Goal: Information Seeking & Learning: Learn about a topic

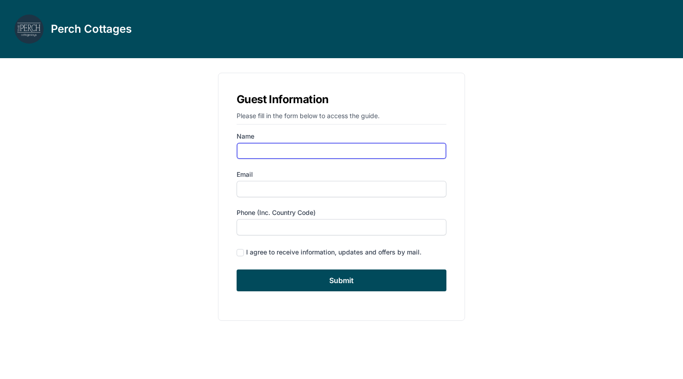
click at [269, 152] on input "Name" at bounding box center [342, 151] width 210 height 16
type input "[PERSON_NAME]"
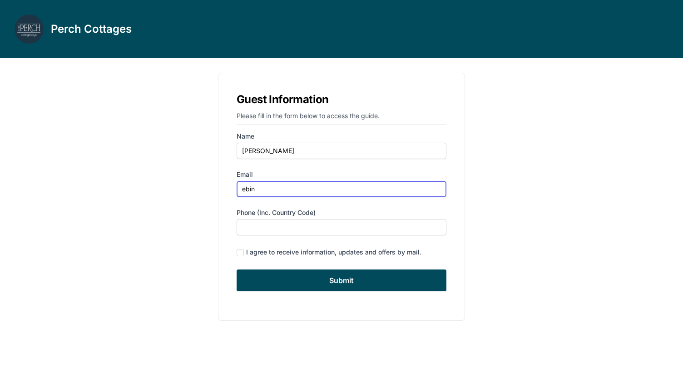
type input "[EMAIL_ADDRESS][DOMAIN_NAME]"
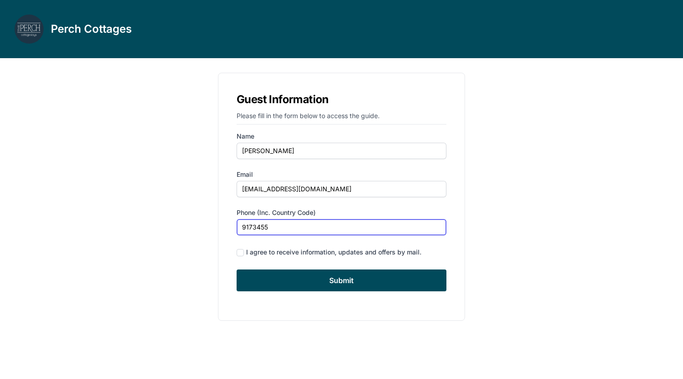
type input "9173455973"
click at [297, 254] on div "I agree to receive information, updates and offers by mail." at bounding box center [333, 252] width 175 height 9
click at [244, 254] on div "I agree to receive information, updates and offers by mail." at bounding box center [342, 252] width 210 height 12
click at [241, 253] on input "checkbox" at bounding box center [240, 252] width 7 height 7
checkbox input "true"
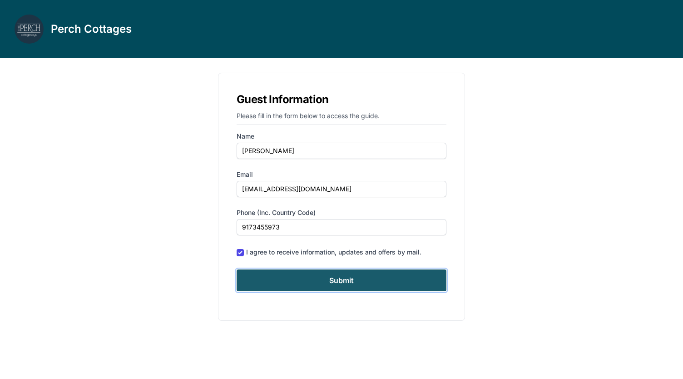
click at [273, 279] on input "Submit" at bounding box center [342, 280] width 210 height 22
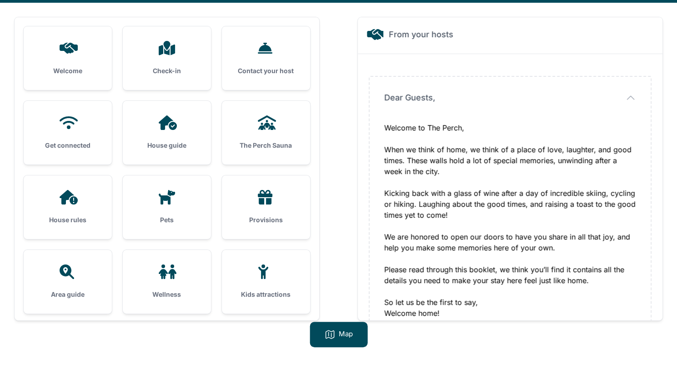
scroll to position [58, 0]
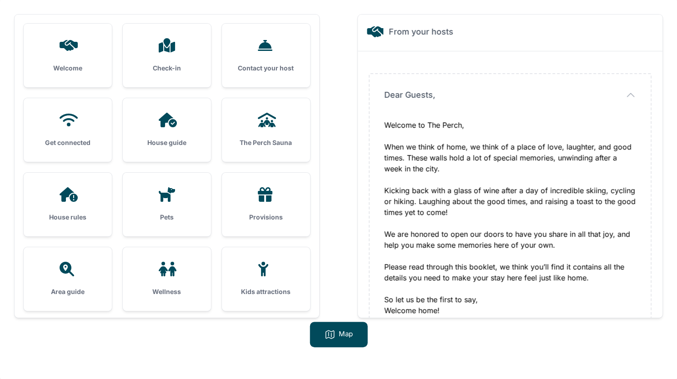
click at [250, 277] on div "Kids attractions" at bounding box center [266, 279] width 88 height 64
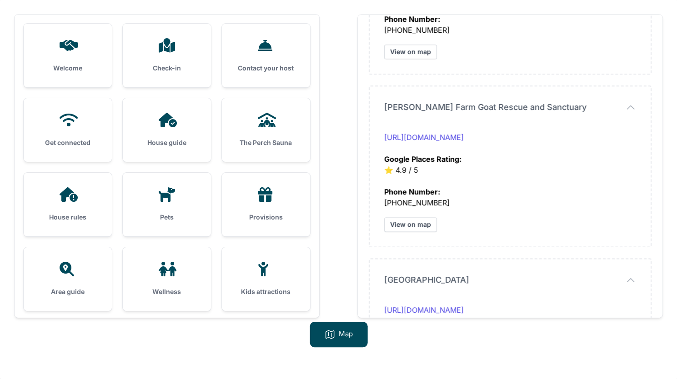
scroll to position [616, 0]
click at [370, 95] on div "[PERSON_NAME] Farm Goat Rescue and Sanctuary [PERSON_NAME] Farm Goat Rescue and…" at bounding box center [509, 165] width 281 height 160
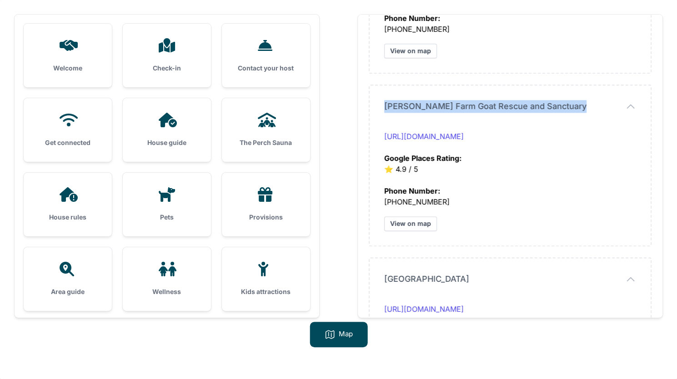
click at [370, 95] on div "[PERSON_NAME] Farm Goat Rescue and Sanctuary [PERSON_NAME] Farm Goat Rescue and…" at bounding box center [509, 165] width 281 height 160
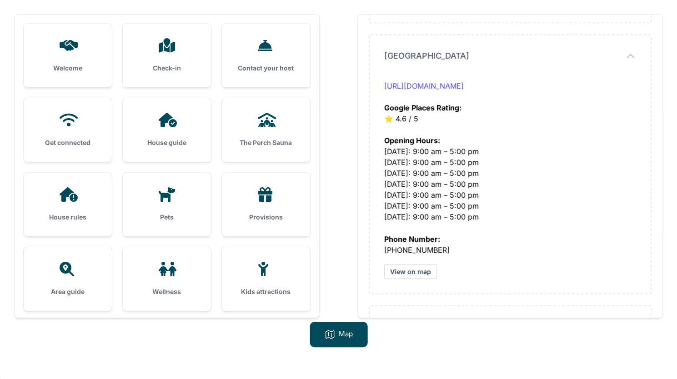
scroll to position [844, 0]
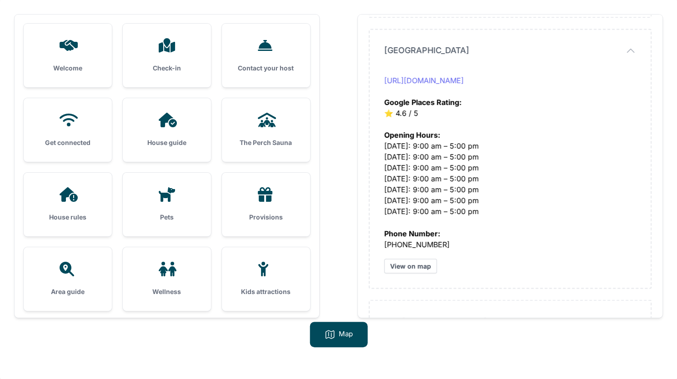
click at [463, 81] on link "[URL][DOMAIN_NAME]" at bounding box center [424, 80] width 80 height 9
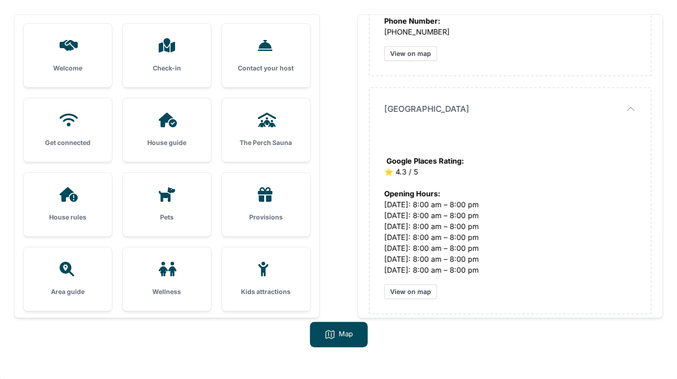
scroll to position [1327, 0]
drag, startPoint x: 399, startPoint y: 116, endPoint x: 397, endPoint y: 110, distance: 6.2
click at [397, 110] on div "[GEOGRAPHIC_DATA] [GEOGRAPHIC_DATA] Google Places Rating: ⭐️ 4.3 / 5 Opening Ho…" at bounding box center [509, 201] width 281 height 225
click at [404, 122] on div "[GEOGRAPHIC_DATA] [GEOGRAPHIC_DATA] Google Places Rating: ⭐️ 4.3 / 5 Opening Ho…" at bounding box center [509, 201] width 281 height 225
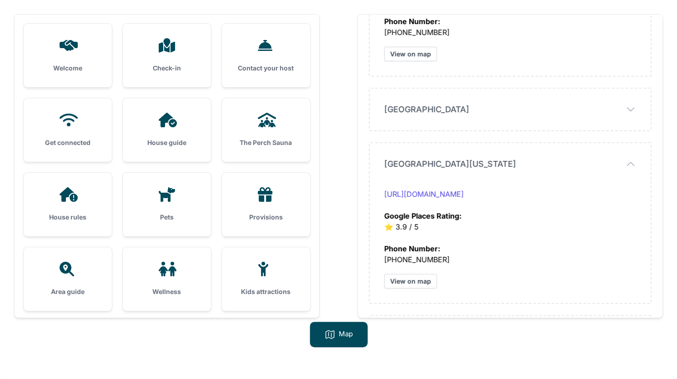
drag, startPoint x: 384, startPoint y: 108, endPoint x: 510, endPoint y: 80, distance: 128.4
drag, startPoint x: 482, startPoint y: 109, endPoint x: 380, endPoint y: 117, distance: 102.1
click at [380, 117] on div "[GEOGRAPHIC_DATA] [GEOGRAPHIC_DATA] Google Places Rating: ⭐️ 4.3 / 5 Opening Ho…" at bounding box center [509, 110] width 281 height 42
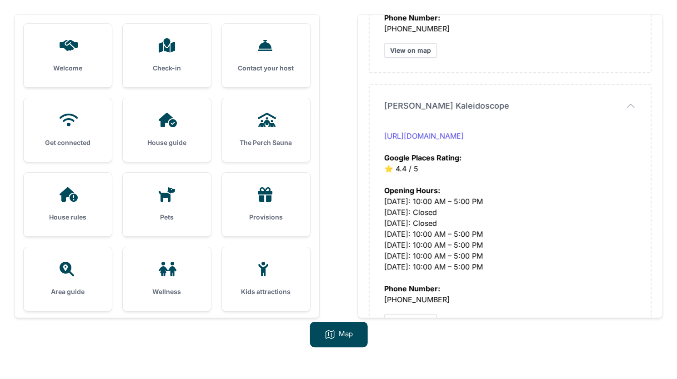
scroll to position [1558, 0]
click at [448, 135] on link "[URL][DOMAIN_NAME]" at bounding box center [424, 134] width 80 height 9
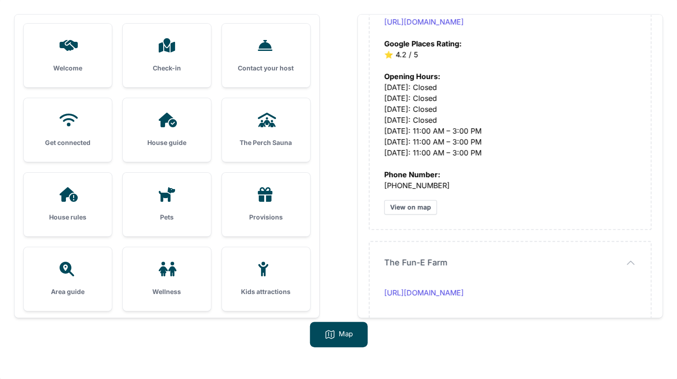
scroll to position [2265, 0]
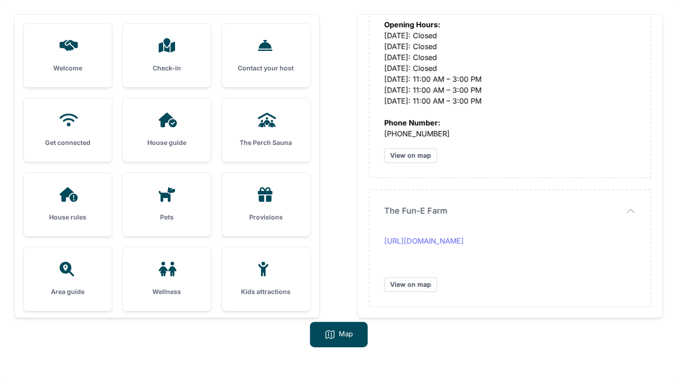
click at [463, 242] on link "[URL][DOMAIN_NAME]" at bounding box center [424, 240] width 80 height 9
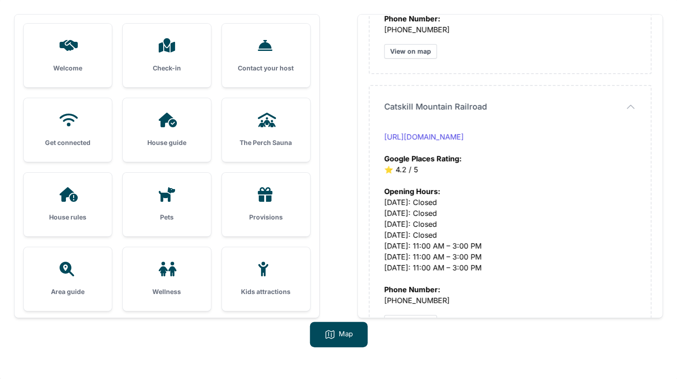
scroll to position [2098, 0]
click at [468, 142] on div "[URL][DOMAIN_NAME] Google Places Rating: ⭐️ 4.2 / 5" at bounding box center [510, 154] width 252 height 44
click at [463, 139] on link "[URL][DOMAIN_NAME]" at bounding box center [424, 137] width 80 height 9
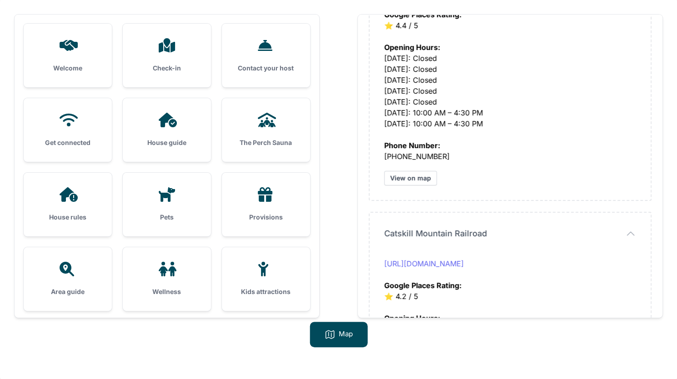
scroll to position [1850, 0]
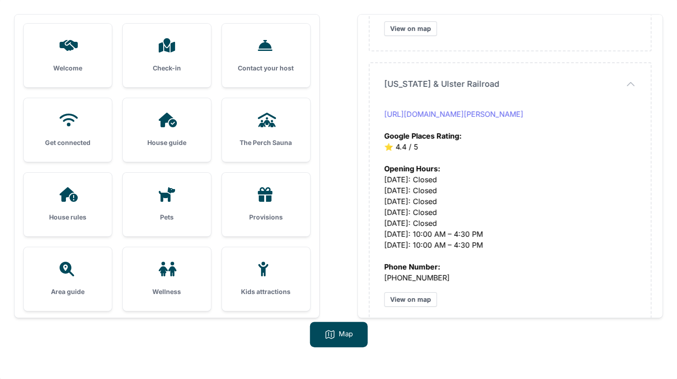
click at [408, 118] on link "[URL][DOMAIN_NAME][PERSON_NAME]" at bounding box center [453, 113] width 139 height 9
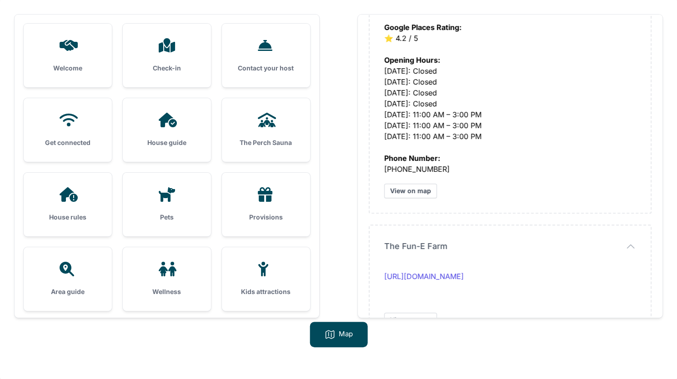
scroll to position [2265, 0]
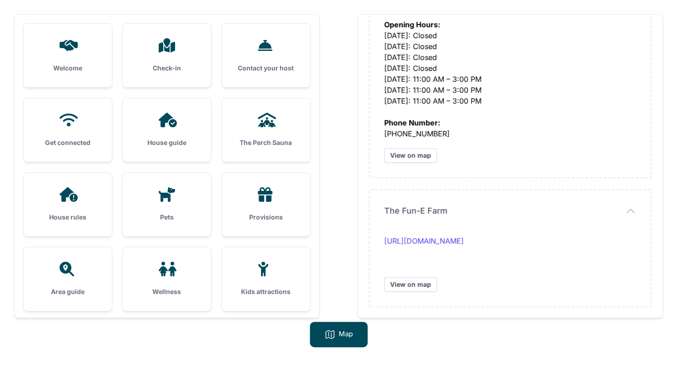
click at [87, 279] on div "Area guide" at bounding box center [68, 279] width 88 height 64
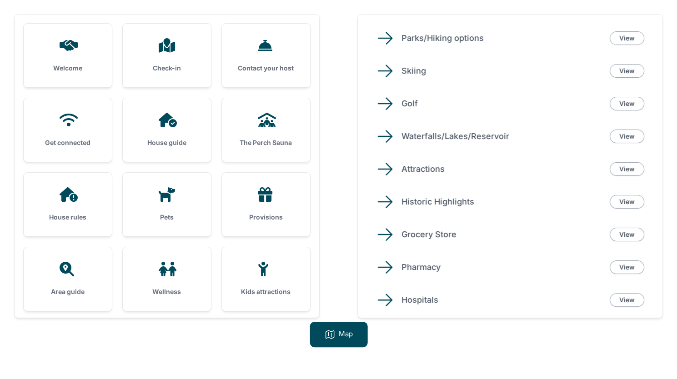
scroll to position [42, 0]
click at [624, 233] on link "View" at bounding box center [626, 235] width 35 height 14
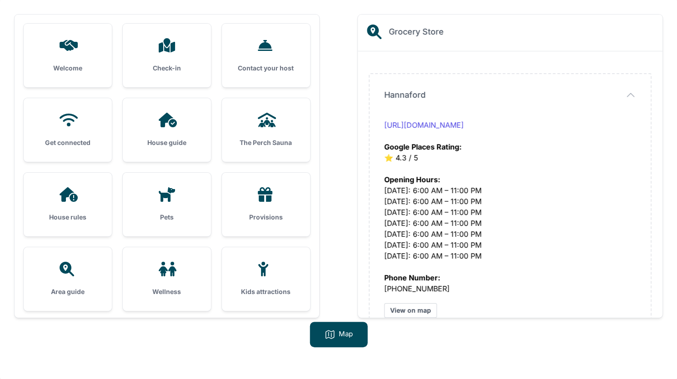
scroll to position [0, 0]
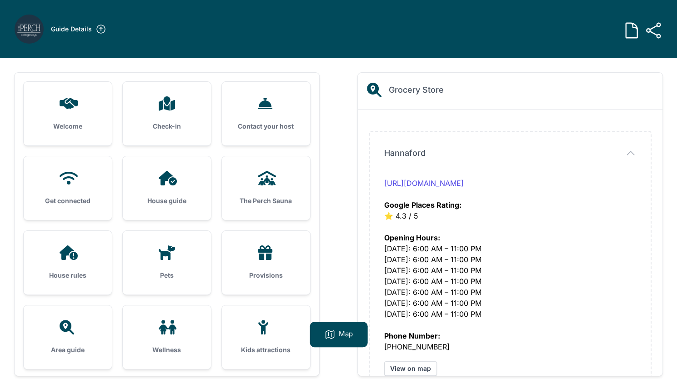
click at [422, 93] on h2 "Grocery Store" at bounding box center [415, 90] width 55 height 13
click at [369, 93] on icon at bounding box center [374, 90] width 15 height 15
click at [83, 338] on div "Area guide" at bounding box center [68, 337] width 88 height 64
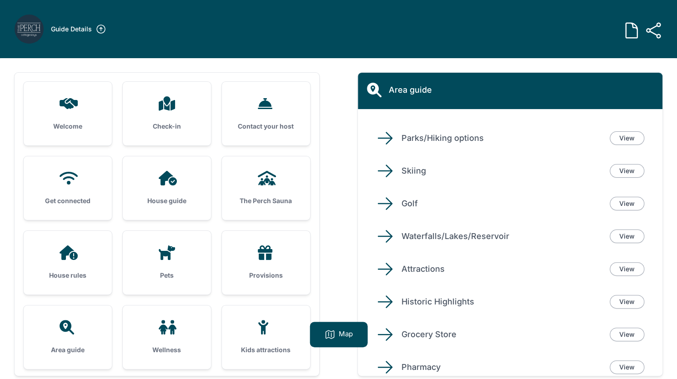
scroll to position [42, 0]
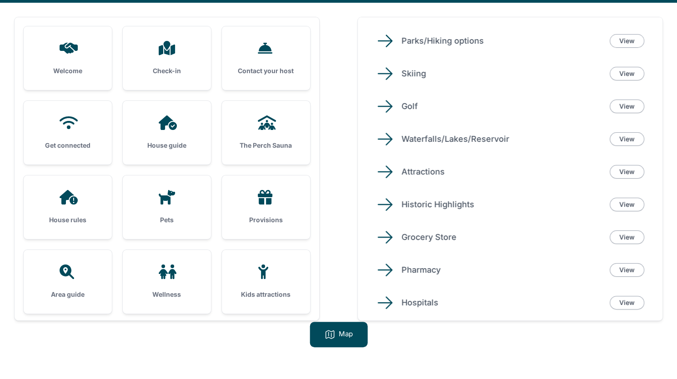
click at [386, 327] on div "Welcome Check-in Contact your host Get connected House guide" at bounding box center [338, 192] width 677 height 379
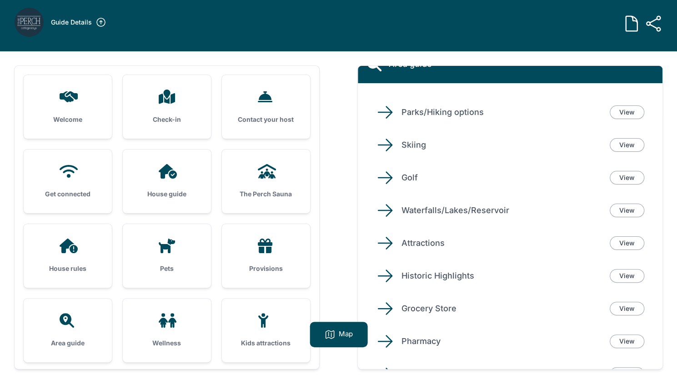
scroll to position [19, 0]
click at [382, 245] on icon at bounding box center [385, 243] width 18 height 18
click at [419, 242] on p "Attractions" at bounding box center [501, 243] width 201 height 13
click at [637, 246] on link "View" at bounding box center [626, 243] width 35 height 14
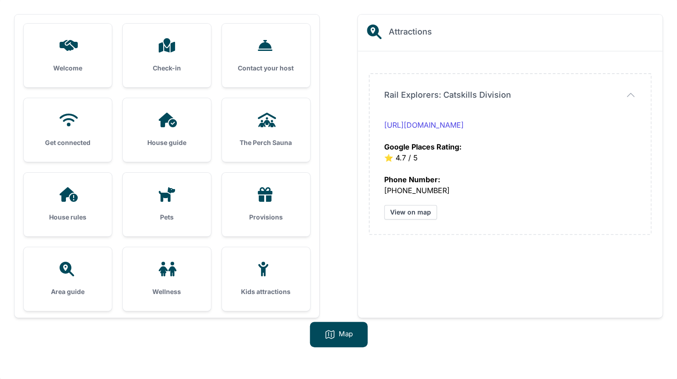
scroll to position [0, 0]
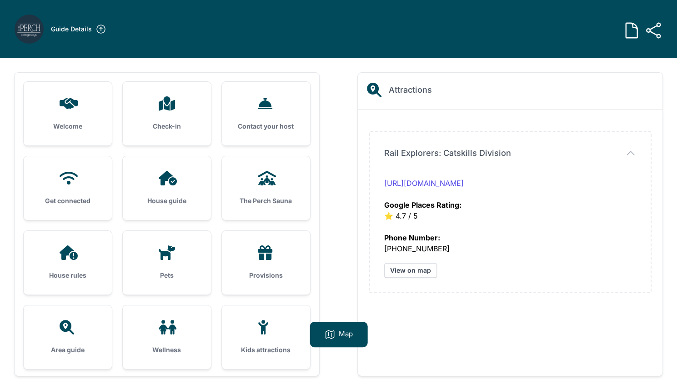
click at [69, 331] on icon at bounding box center [68, 327] width 22 height 15
